Goal: Check status: Check status

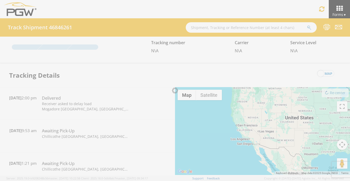
click at [209, 26] on div at bounding box center [175, 90] width 350 height 181
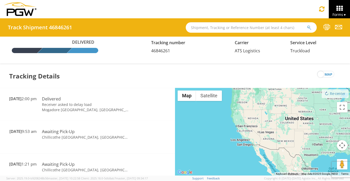
click at [210, 28] on input "text" at bounding box center [251, 27] width 131 height 10
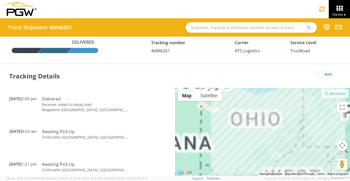
click at [210, 28] on input "text" at bounding box center [251, 27] width 131 height 10
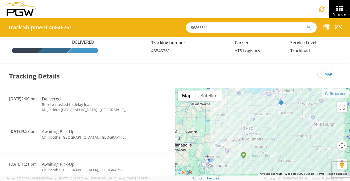
type input "56863311"
click at [308, 29] on icon "submit" at bounding box center [309, 27] width 4 height 5
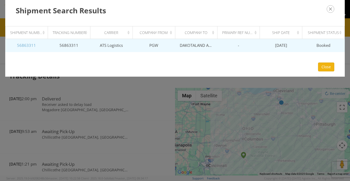
click at [24, 45] on link "56863311" at bounding box center [26, 45] width 19 height 5
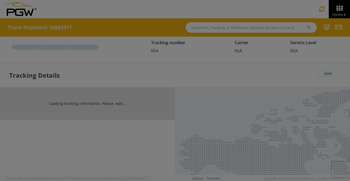
click at [24, 45] on div at bounding box center [175, 90] width 350 height 181
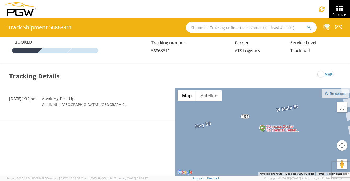
drag, startPoint x: 118, startPoint y: 50, endPoint x: 302, endPoint y: 9, distance: 188.2
click at [302, 9] on div "Toggle navigation Forms ▼ Home Shipment Request Shipment Tracking" at bounding box center [175, 9] width 350 height 18
click at [235, 66] on div "Tracking Details map" at bounding box center [175, 77] width 350 height 24
click at [327, 35] on li at bounding box center [327, 27] width 7 height 18
click at [327, 28] on icon at bounding box center [327, 27] width 7 height 7
